Goal: Find specific page/section: Find specific page/section

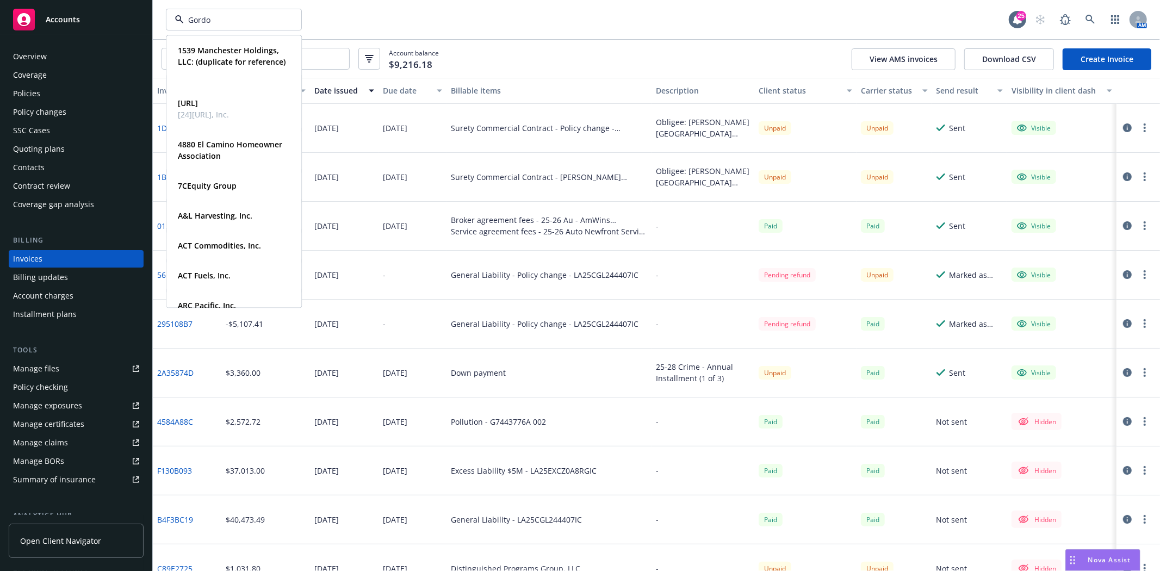
type input "[PERSON_NAME]"
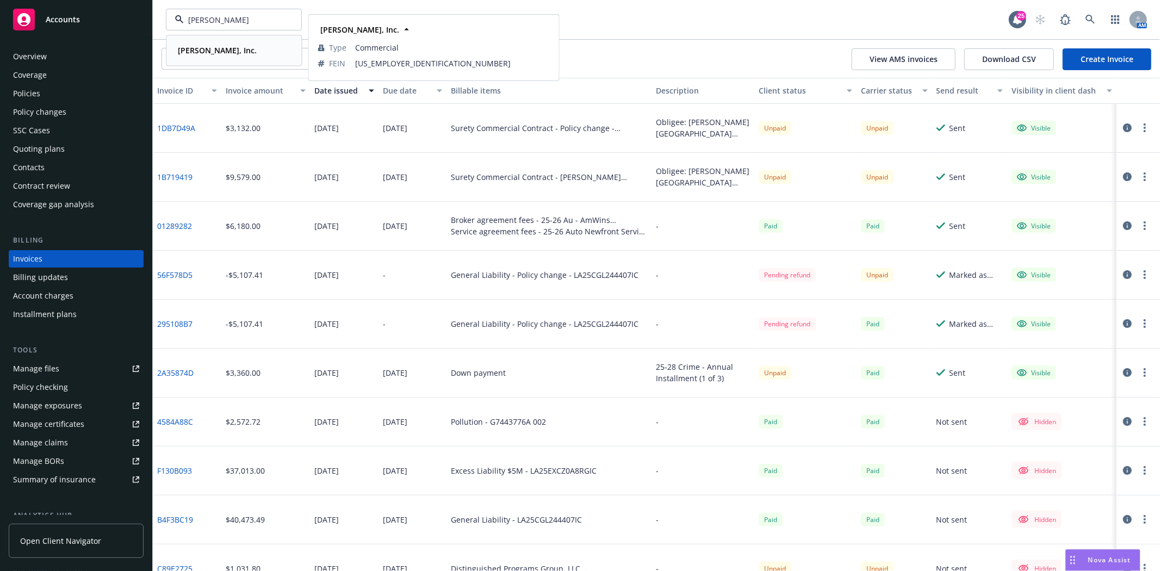
click at [199, 53] on strong "[PERSON_NAME], Inc." at bounding box center [217, 50] width 79 height 10
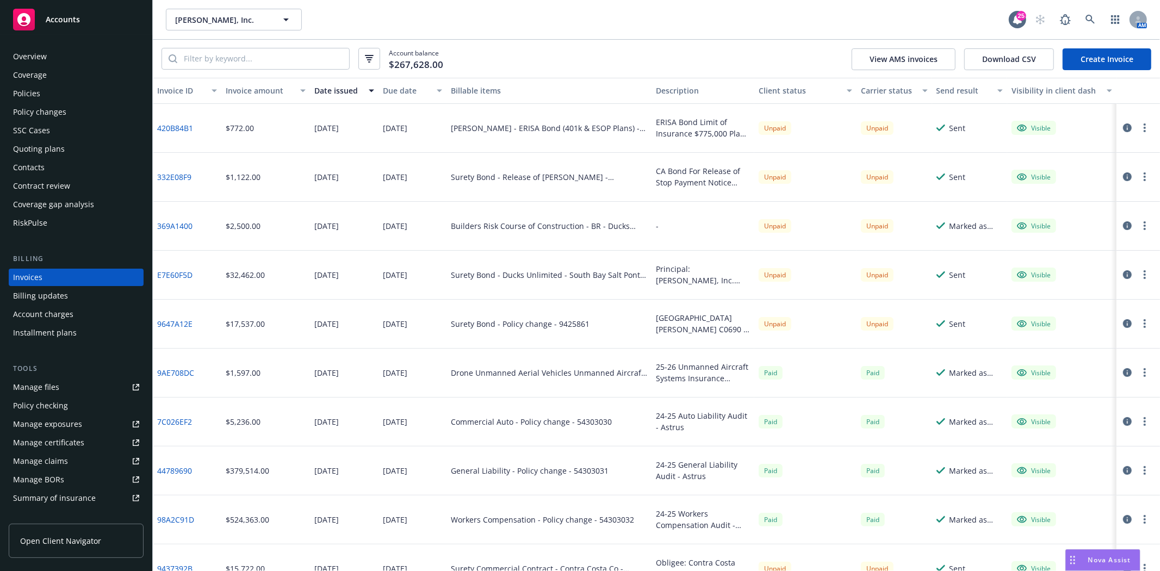
drag, startPoint x: 58, startPoint y: 96, endPoint x: 68, endPoint y: 89, distance: 12.5
click at [58, 96] on div "Policies" at bounding box center [76, 93] width 126 height 17
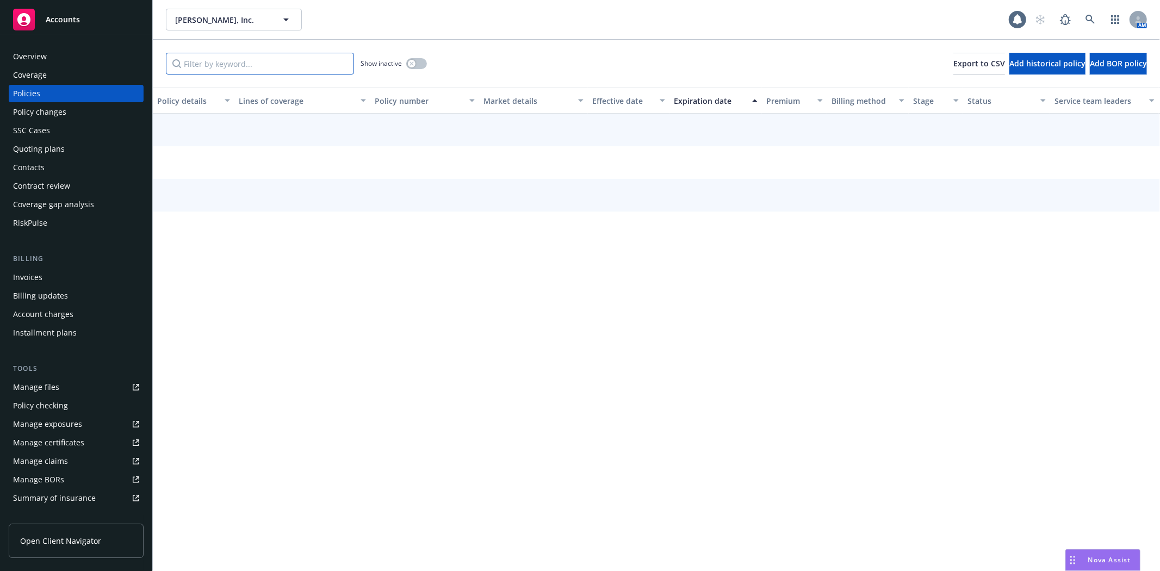
click at [202, 65] on input "Filter by keyword..." at bounding box center [260, 64] width 188 height 22
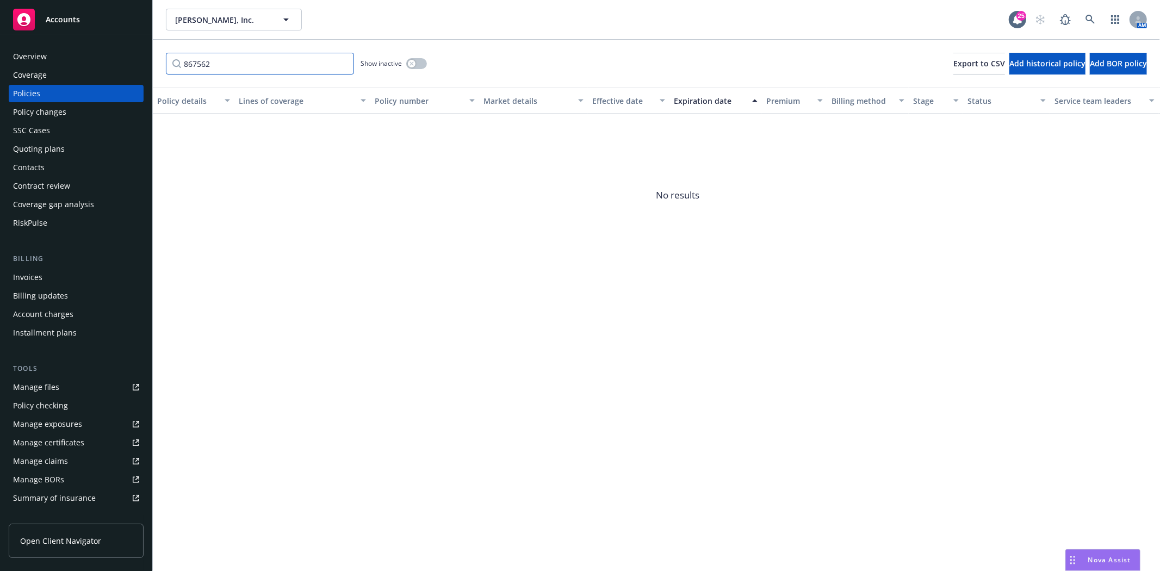
type input "867562"
click at [412, 61] on icon "button" at bounding box center [412, 63] width 4 height 4
click at [28, 276] on div "Invoices" at bounding box center [27, 277] width 29 height 17
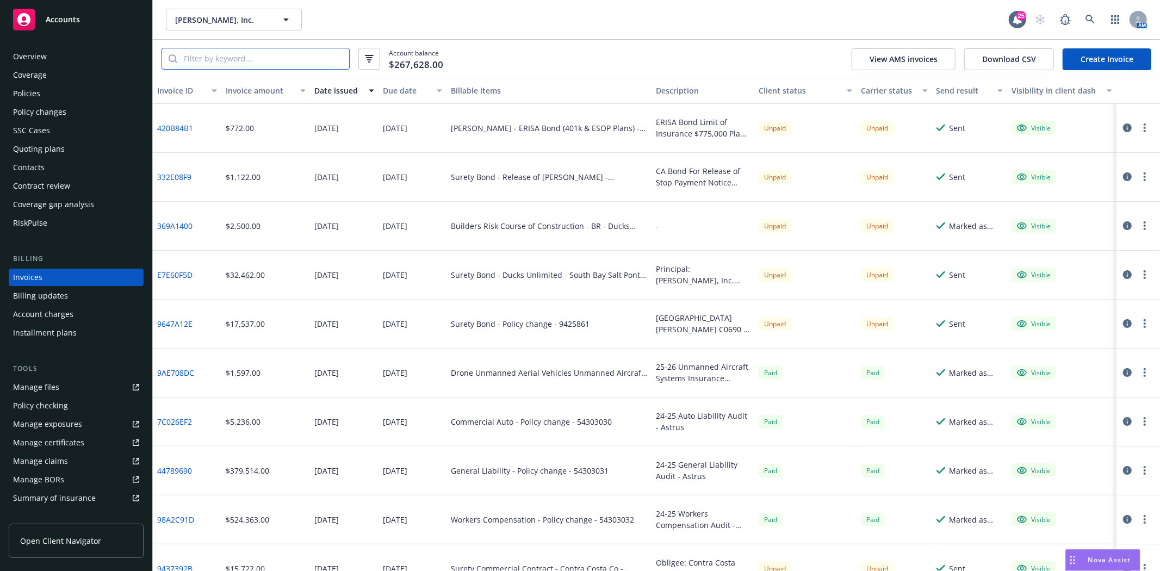
click at [258, 65] on input "search" at bounding box center [263, 58] width 172 height 21
drag, startPoint x: 276, startPoint y: 58, endPoint x: 275, endPoint y: 65, distance: 7.7
click at [276, 58] on input "search" at bounding box center [263, 58] width 172 height 21
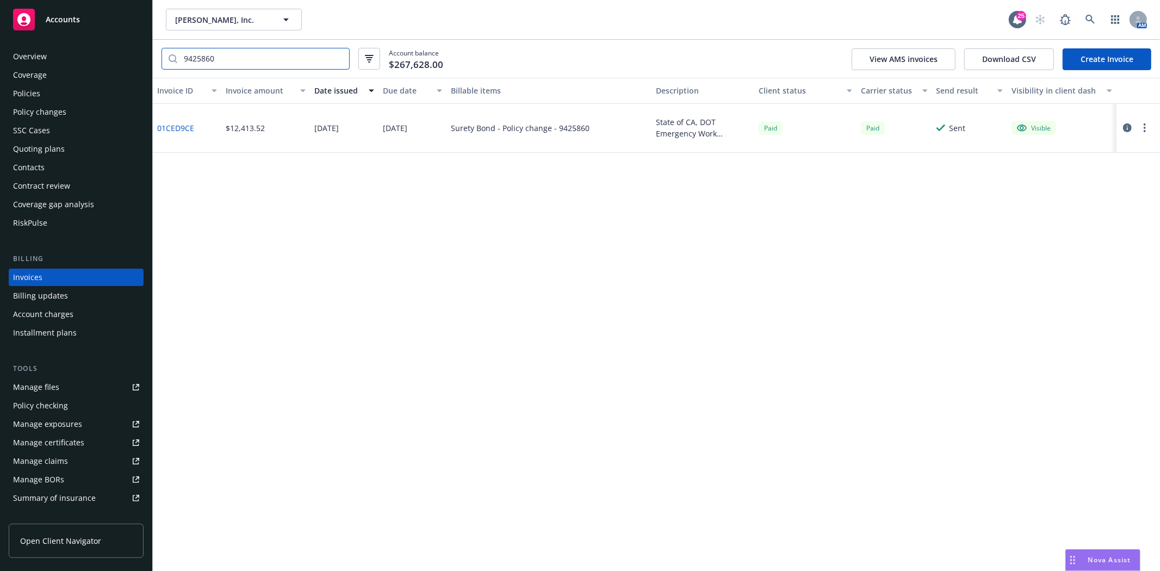
click at [254, 52] on input "9425860" at bounding box center [263, 58] width 172 height 21
drag, startPoint x: 233, startPoint y: 57, endPoint x: 9, endPoint y: 50, distance: 223.7
click at [9, 50] on div "Accounts Overview Coverage Policies Policy changes SSC Cases Quoting plans Cont…" at bounding box center [580, 285] width 1160 height 571
click at [249, 55] on input "9425896" at bounding box center [263, 58] width 172 height 21
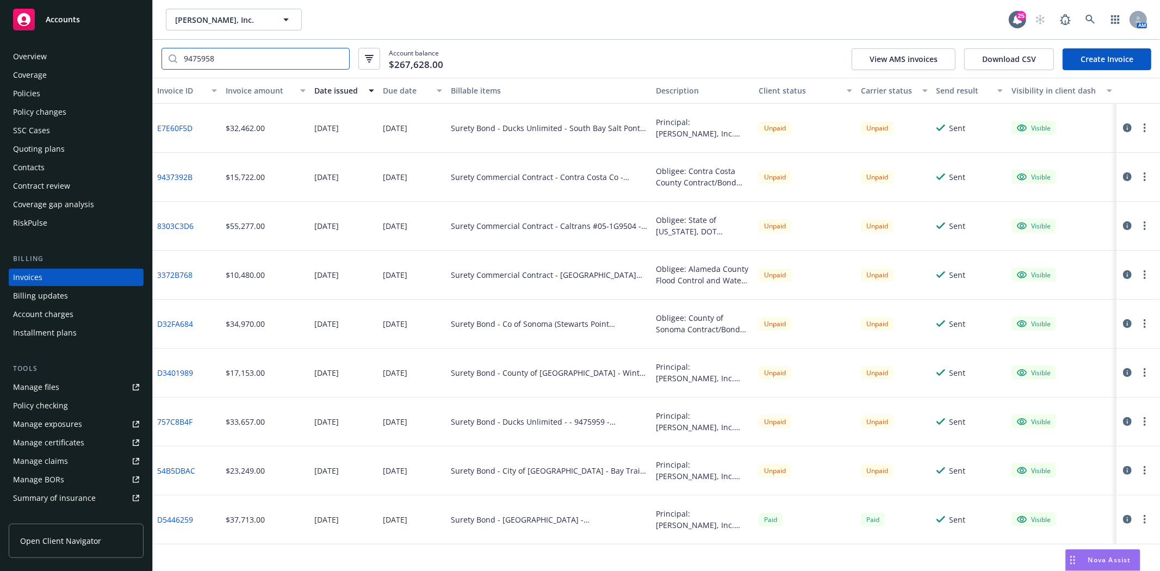
type input "9475958"
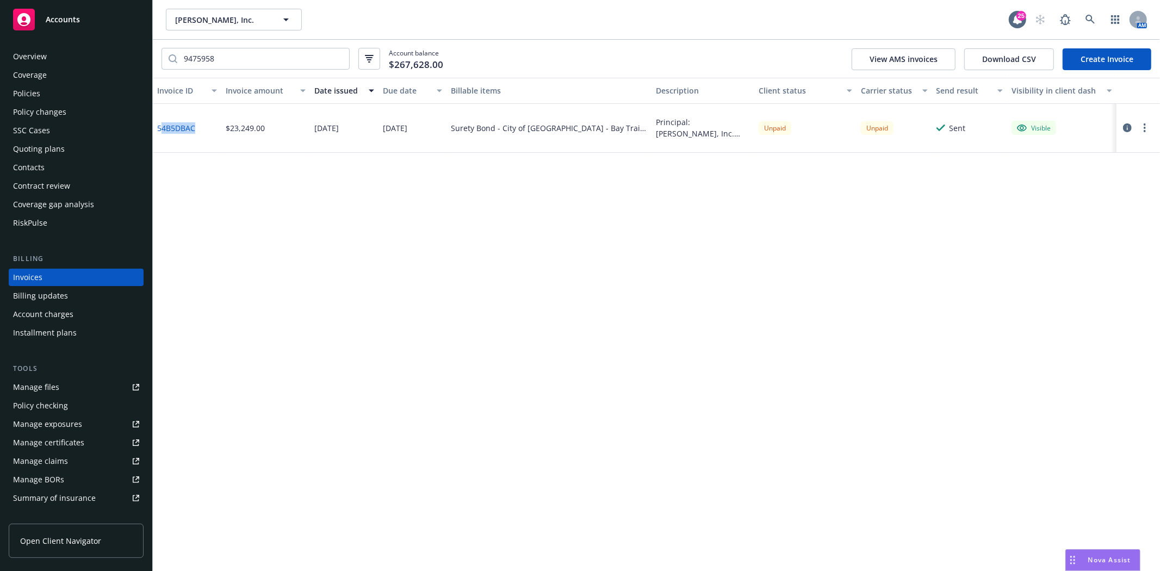
drag, startPoint x: 197, startPoint y: 127, endPoint x: 207, endPoint y: 151, distance: 26.4
click at [185, 137] on div "54B5DBAC" at bounding box center [187, 128] width 69 height 49
click at [202, 144] on div "54B5DBAC" at bounding box center [187, 128] width 69 height 49
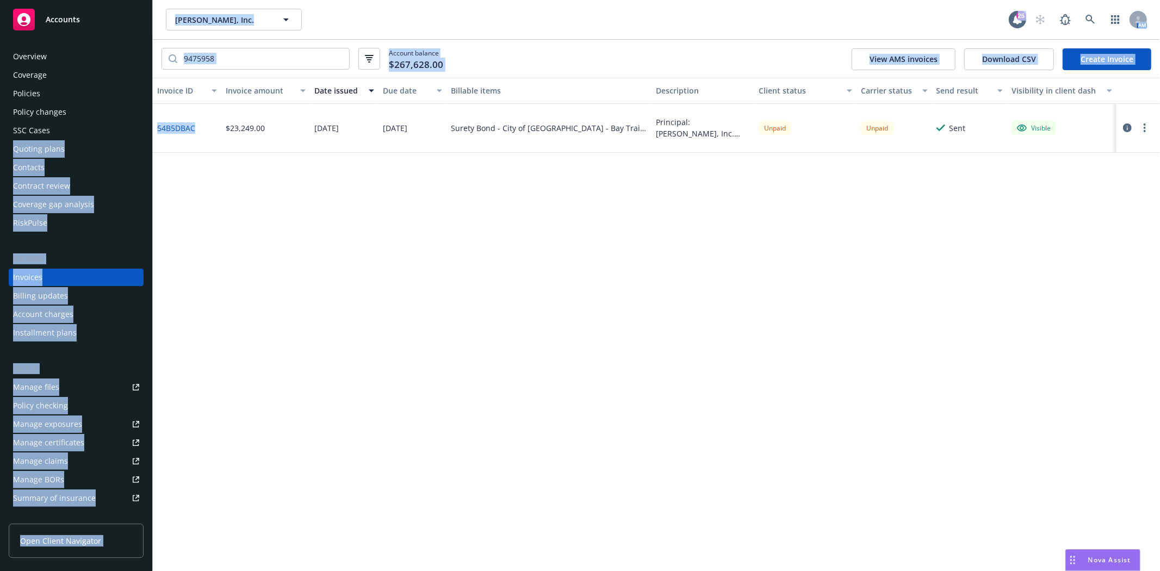
drag, startPoint x: 199, startPoint y: 132, endPoint x: 213, endPoint y: 159, distance: 30.7
click at [153, 127] on div "54B5DBAC" at bounding box center [187, 128] width 69 height 49
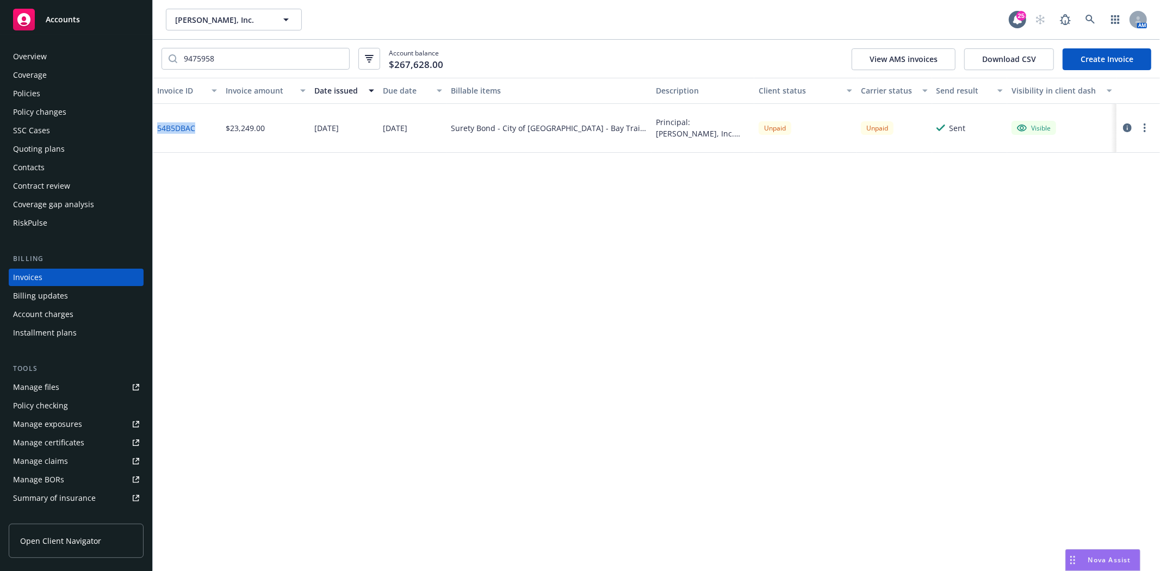
copy link "54B5DBAC"
